Goal: Find specific page/section: Find specific page/section

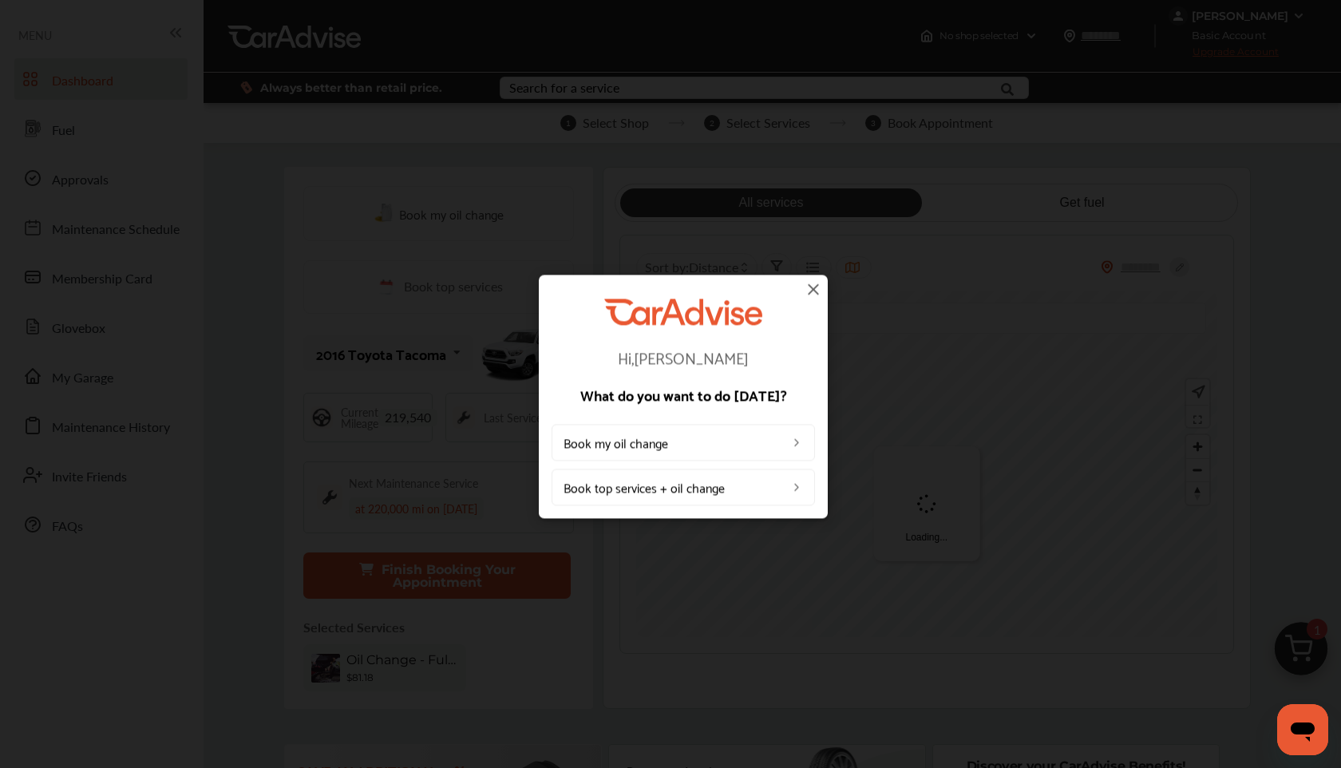
click at [814, 290] on img at bounding box center [813, 288] width 19 height 19
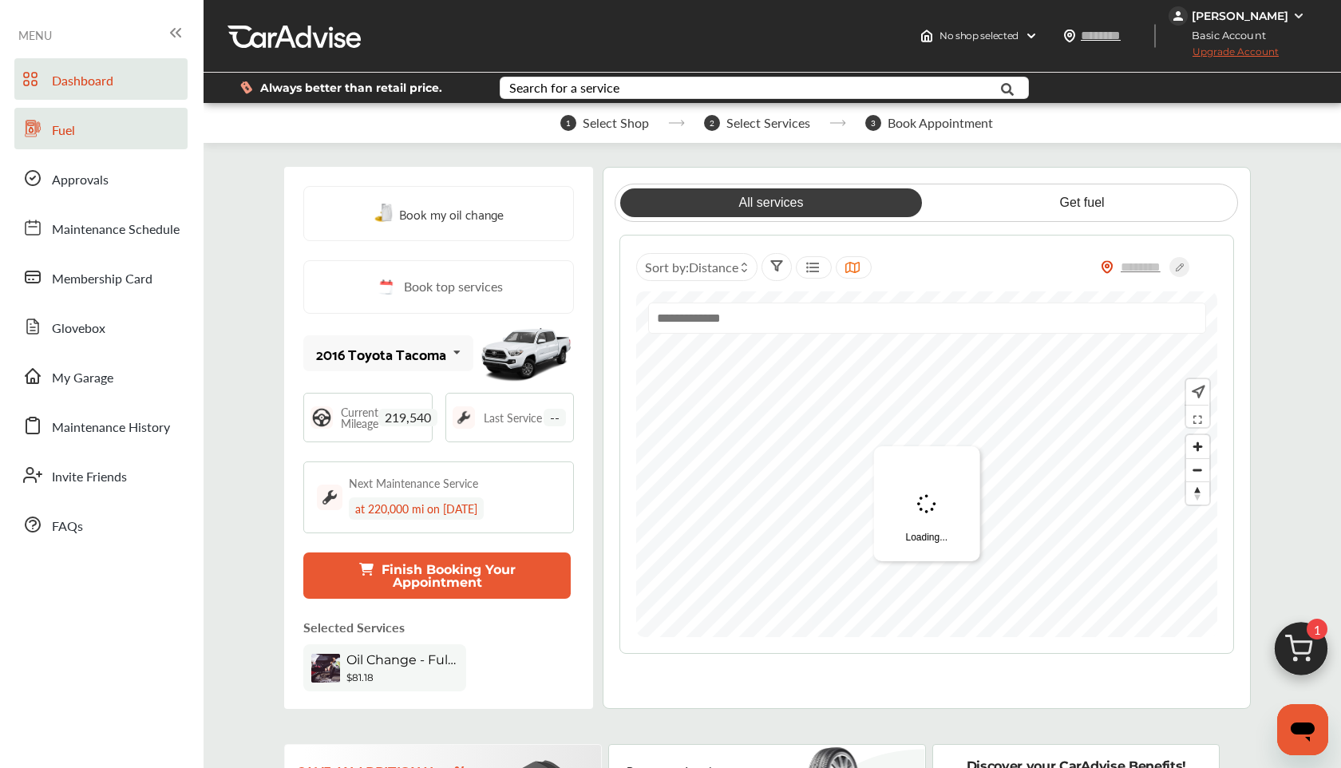
click at [103, 143] on link "Fuel" at bounding box center [100, 129] width 173 height 42
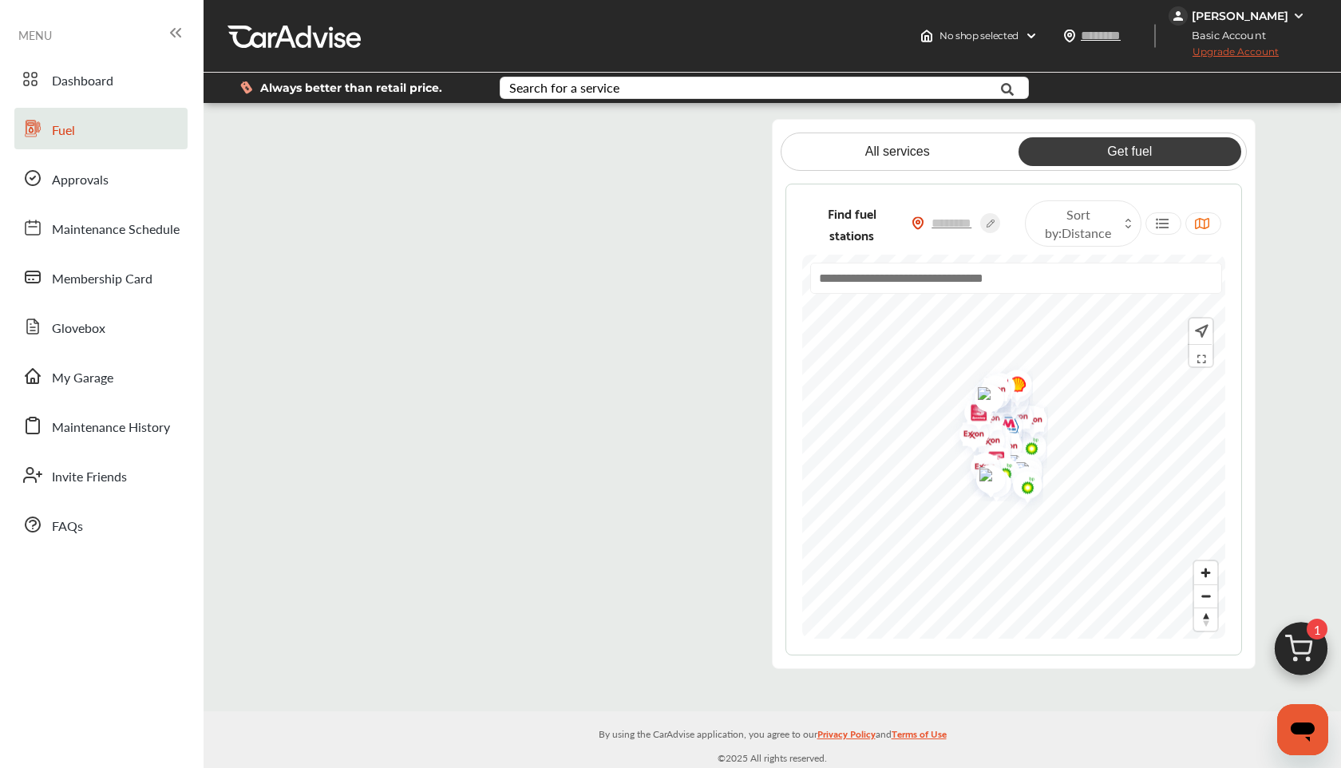
click at [529, 552] on flutter-view at bounding box center [518, 394] width 458 height 550
click at [305, 142] on flutter-view at bounding box center [518, 394] width 458 height 550
click at [422, 262] on flutter-view at bounding box center [518, 394] width 458 height 550
click at [307, 134] on flutter-view at bounding box center [518, 394] width 458 height 550
click at [414, 441] on flutter-view at bounding box center [518, 394] width 458 height 550
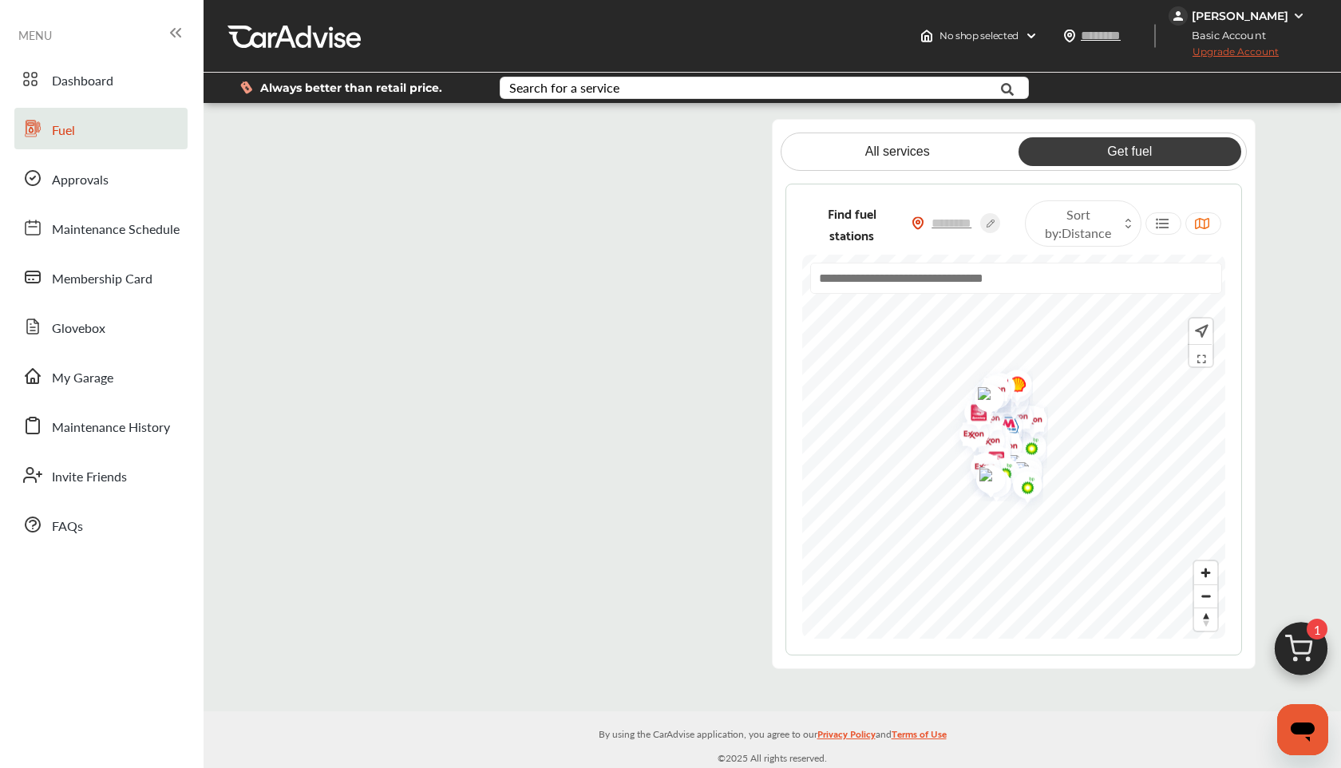
click at [317, 142] on flutter-view at bounding box center [518, 394] width 458 height 550
